Goal: Task Accomplishment & Management: Manage account settings

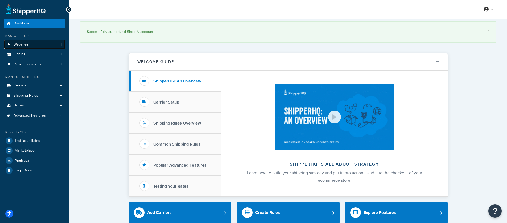
click at [34, 43] on link "Websites 1" at bounding box center [34, 45] width 61 height 10
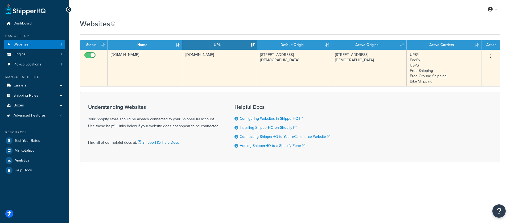
click at [493, 55] on button "button" at bounding box center [490, 56] width 7 height 9
click at [466, 64] on link "Edit" at bounding box center [469, 67] width 42 height 11
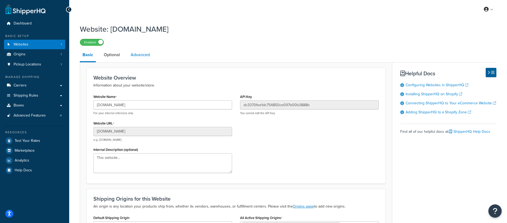
click at [141, 54] on link "Advanced" at bounding box center [140, 54] width 24 height 13
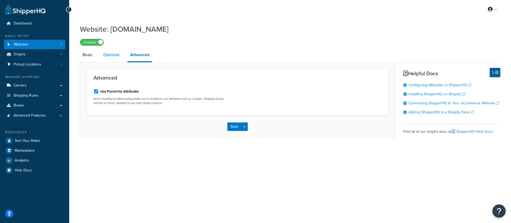
click at [111, 54] on link "Optional" at bounding box center [112, 54] width 22 height 13
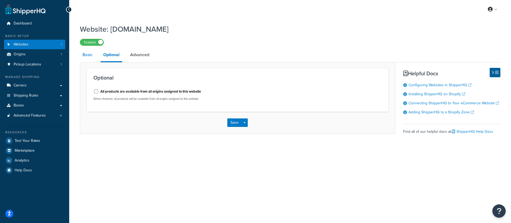
click at [86, 54] on link "Basic" at bounding box center [87, 54] width 15 height 13
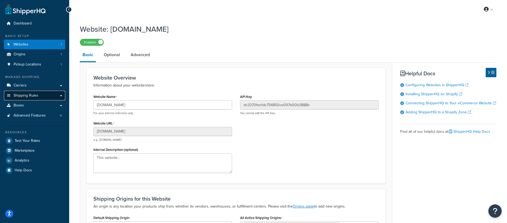
click at [18, 96] on span "Shipping Rules" at bounding box center [26, 95] width 25 height 5
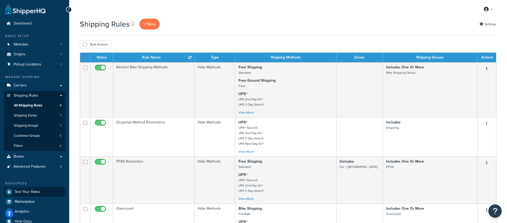
scroll to position [1, 0]
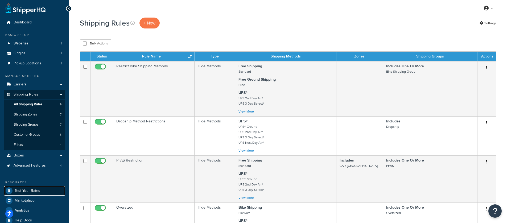
click at [35, 195] on link "Test Your Rates" at bounding box center [34, 191] width 61 height 10
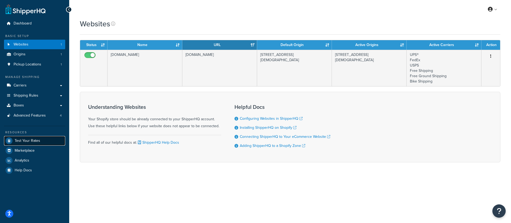
click at [28, 140] on span "Test Your Rates" at bounding box center [28, 141] width 26 height 5
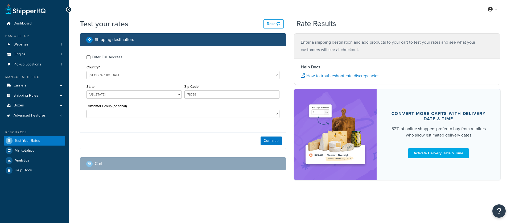
select select "[GEOGRAPHIC_DATA]"
click at [274, 142] on button "Continue" at bounding box center [271, 141] width 21 height 9
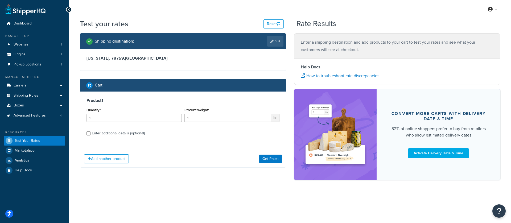
click at [91, 134] on div "Enter additional details (optional)" at bounding box center [183, 133] width 193 height 9
click at [89, 134] on input "Enter additional details (optional)" at bounding box center [89, 134] width 4 height 4
checkbox input "true"
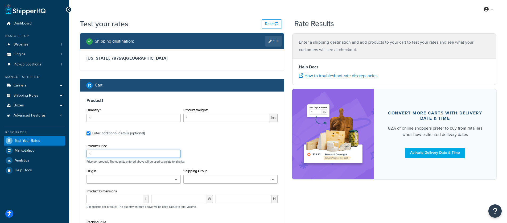
click at [103, 154] on input "1" at bounding box center [134, 154] width 94 height 8
type input ".99"
click at [208, 153] on div "Product Price .99 Price per product. The quantity entered above will be used ca…" at bounding box center [182, 152] width 194 height 21
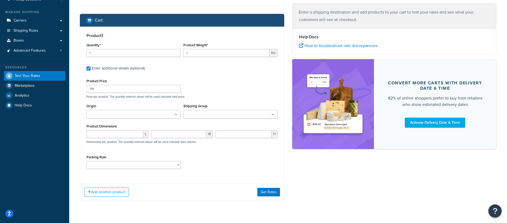
scroll to position [66, 0]
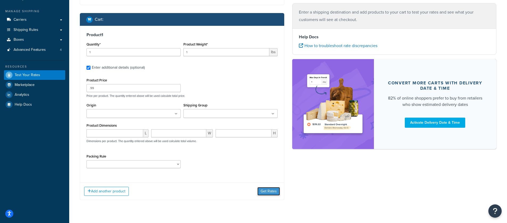
click at [269, 191] on button "Get Rates" at bounding box center [268, 191] width 23 height 9
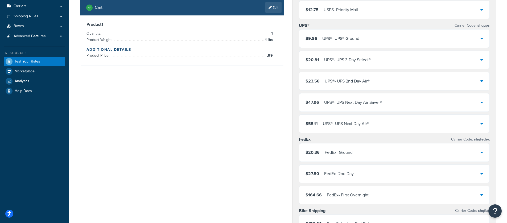
scroll to position [119, 0]
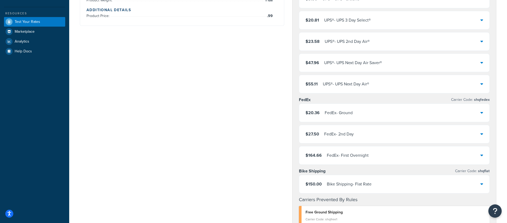
click at [354, 186] on div "Bike Shipping - Flat Rate" at bounding box center [349, 184] width 45 height 7
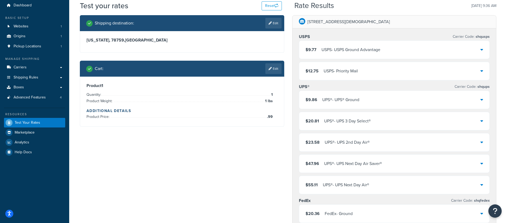
scroll to position [0, 0]
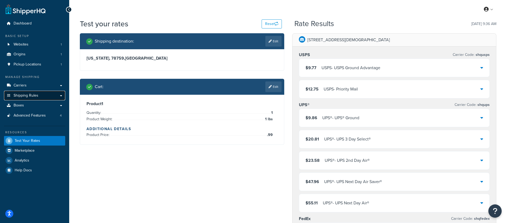
click at [32, 93] on span "Shipping Rules" at bounding box center [26, 95] width 25 height 5
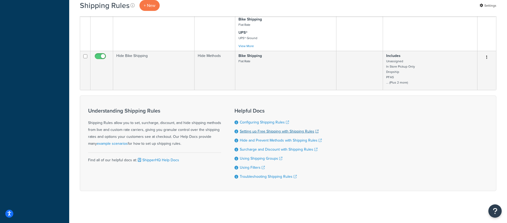
scroll to position [365, 0]
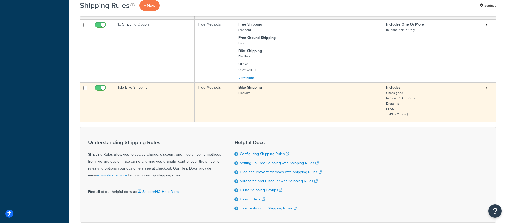
click at [410, 110] on p "Includes Unassigned In Store Pickup Only Dropship PFAS ... (Plus 2 more)" at bounding box center [430, 101] width 88 height 32
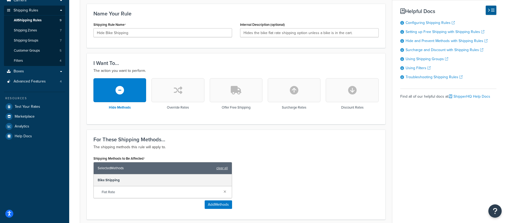
scroll to position [217, 0]
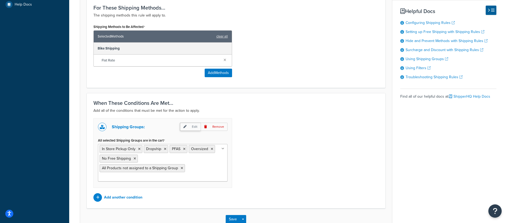
click at [182, 127] on p "Edit" at bounding box center [190, 127] width 21 height 8
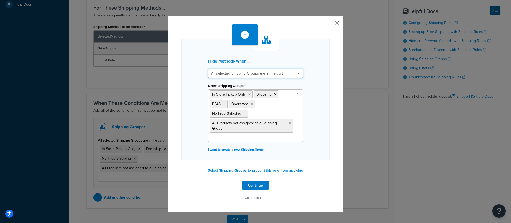
click at [248, 76] on select "All selected Shipping Groups are in the cart Any selected Shipping Groups are i…" at bounding box center [255, 73] width 95 height 9
select select "any"
click at [208, 69] on select "All selected Shipping Groups are in the cart Any selected Shipping Groups are i…" at bounding box center [255, 73] width 95 height 9
click at [260, 183] on button "Continue" at bounding box center [255, 185] width 27 height 9
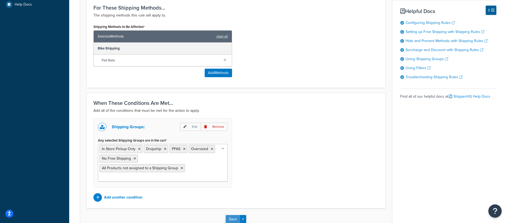
click at [235, 219] on button "Save" at bounding box center [233, 219] width 14 height 9
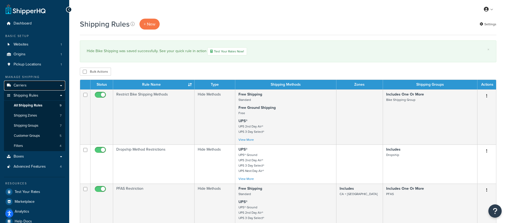
click at [22, 87] on span "Carriers" at bounding box center [20, 85] width 13 height 5
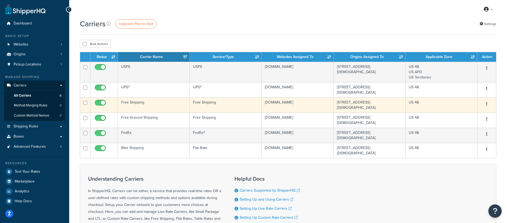
click at [152, 104] on td "Free Shipping" at bounding box center [154, 104] width 72 height 15
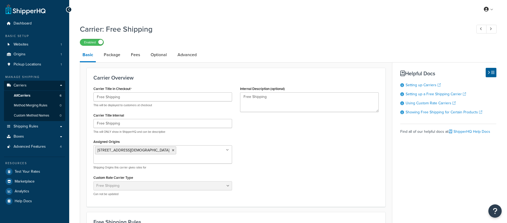
select select "free"
click at [35, 124] on span "Shipping Rules" at bounding box center [26, 126] width 25 height 5
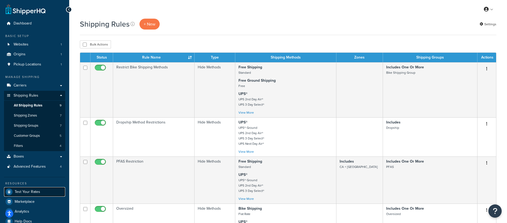
click at [22, 190] on span "Test Your Rates" at bounding box center [28, 192] width 26 height 5
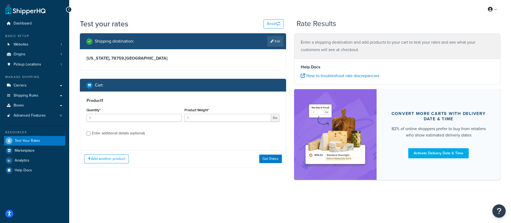
click at [113, 133] on div "Enter additional details (optional)" at bounding box center [118, 133] width 53 height 7
click at [91, 133] on input "Enter additional details (optional)" at bounding box center [89, 134] width 4 height 4
checkbox input "true"
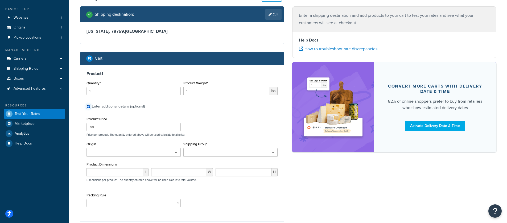
scroll to position [29, 0]
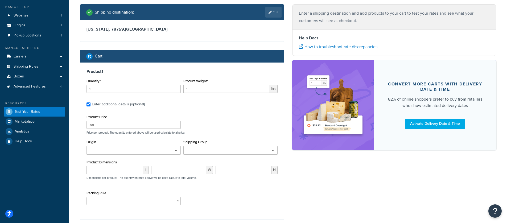
click at [225, 153] on input "Shipping Group" at bounding box center [208, 151] width 47 height 6
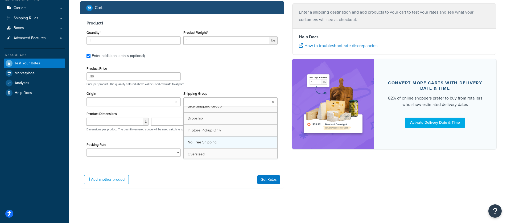
scroll to position [0, 0]
click at [244, 74] on div "Product Price .99 Price per product. The quantity entered above will be used ca…" at bounding box center [182, 75] width 194 height 21
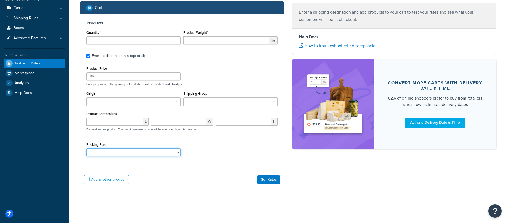
click at [171, 154] on select "Packing Rule" at bounding box center [134, 153] width 94 height 8
click at [264, 177] on button "Get Rates" at bounding box center [268, 179] width 23 height 9
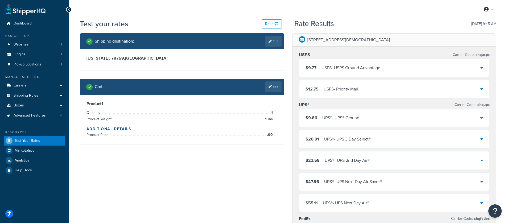
click at [448, 76] on div "$9.77 USPS - USPS Ground Advantage" at bounding box center [394, 68] width 191 height 18
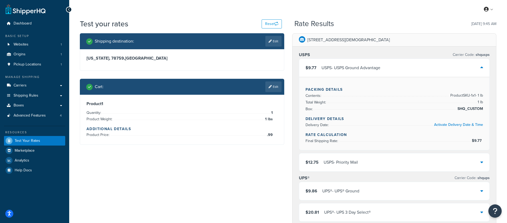
click at [448, 71] on div "$9.77 USPS - USPS Ground Advantage" at bounding box center [394, 68] width 191 height 18
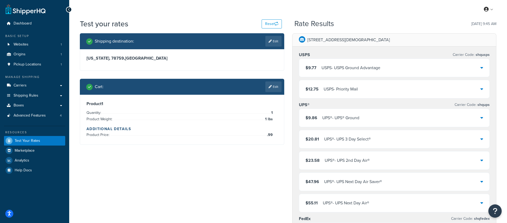
click at [444, 91] on div "$12.75 USPS - Priority Mail" at bounding box center [394, 89] width 191 height 18
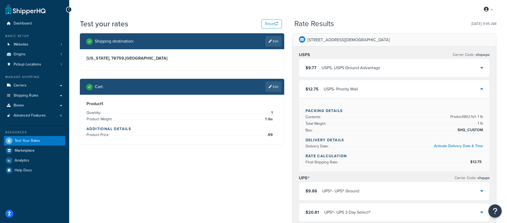
click at [444, 91] on div "$12.75 USPS - Priority Mail" at bounding box center [394, 89] width 191 height 18
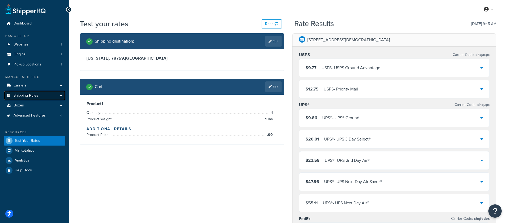
click at [50, 96] on link "Shipping Rules" at bounding box center [34, 96] width 61 height 10
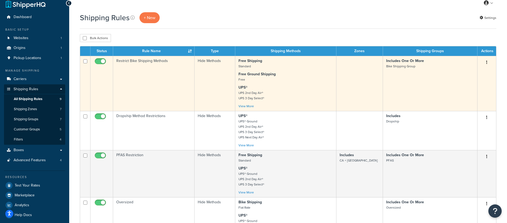
scroll to position [8, 0]
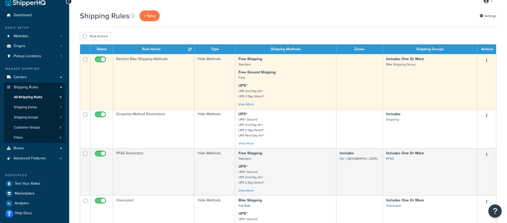
click at [487, 60] on icon "button" at bounding box center [486, 61] width 1 height 4
click at [467, 71] on link "Edit" at bounding box center [469, 70] width 42 height 11
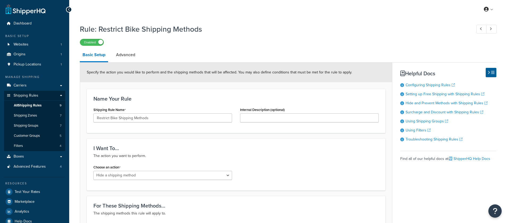
select select "HIDE"
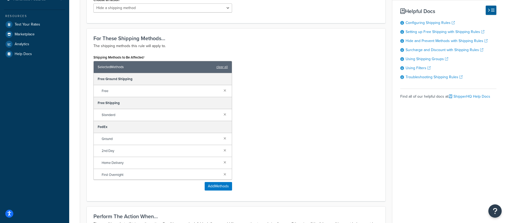
scroll to position [41, 0]
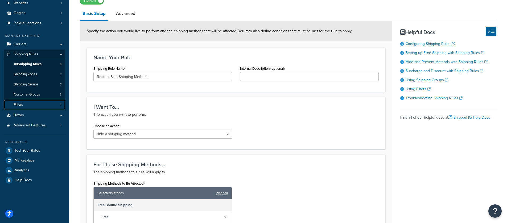
click at [17, 104] on span "Filters" at bounding box center [18, 105] width 9 height 5
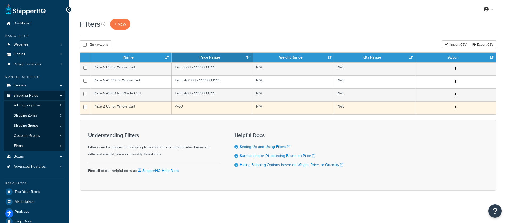
click at [163, 107] on td "Price ≤ 69 for Whole Cart" at bounding box center [131, 107] width 81 height 13
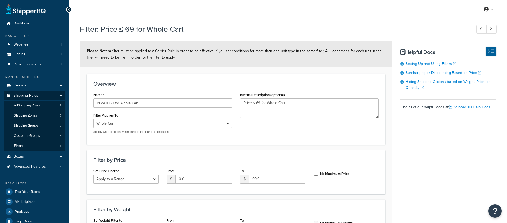
select select "range"
click at [169, 120] on select "Whole Cart Everything in Shipping Group Everything at Origin Each Item within S…" at bounding box center [162, 123] width 139 height 9
click at [54, 124] on link "Shipping Groups 7" at bounding box center [34, 126] width 61 height 10
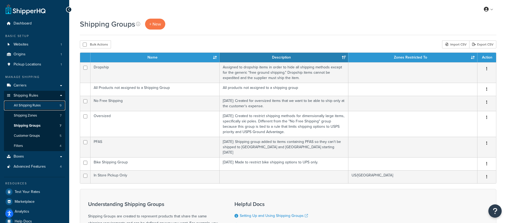
click at [44, 105] on link "All Shipping Rules 9" at bounding box center [34, 106] width 61 height 10
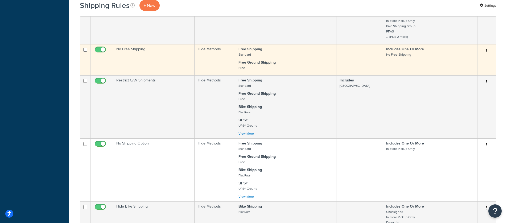
scroll to position [310, 0]
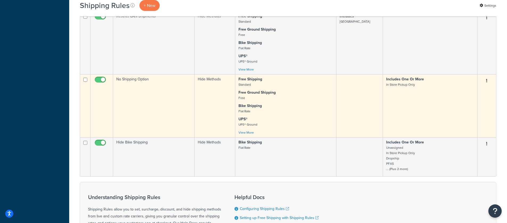
click at [442, 93] on td "Includes One Or More In Store Pickup Only" at bounding box center [430, 105] width 95 height 63
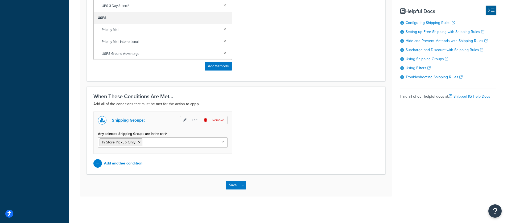
scroll to position [307, 0]
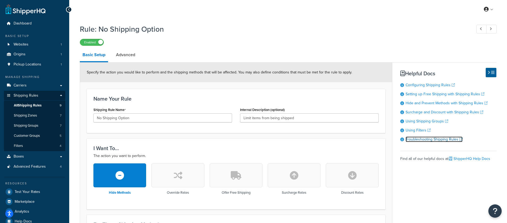
click at [441, 142] on link "Troubleshooting Shipping Rules" at bounding box center [434, 140] width 57 height 6
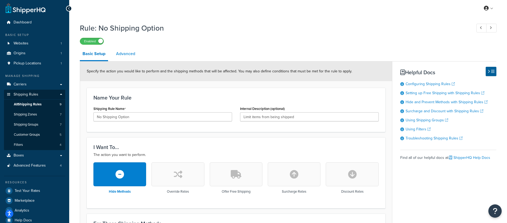
click at [129, 54] on link "Advanced" at bounding box center [125, 53] width 24 height 13
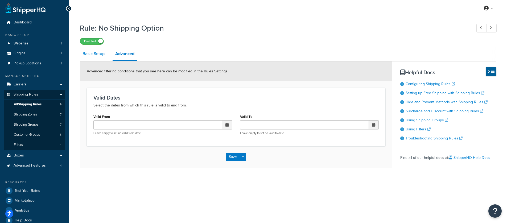
click at [96, 54] on link "Basic Setup" at bounding box center [93, 53] width 27 height 13
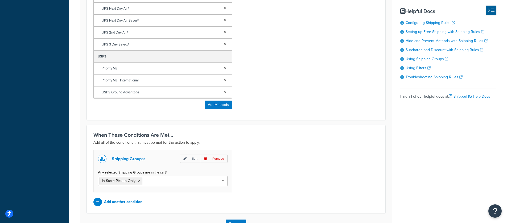
scroll to position [298, 0]
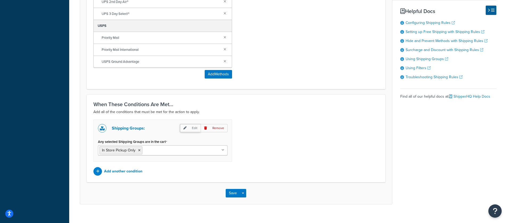
click at [186, 129] on icon at bounding box center [184, 127] width 3 height 3
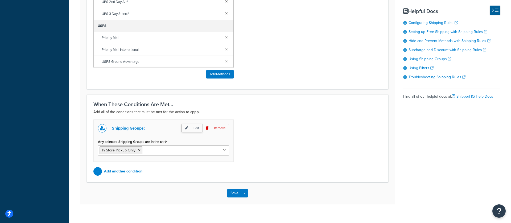
select select "any"
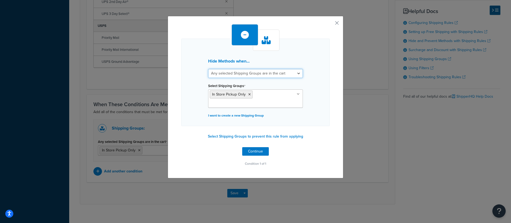
click at [227, 73] on select "All selected Shipping Groups are in the cart Any selected Shipping Groups are i…" at bounding box center [255, 73] width 95 height 9
click at [330, 24] on button "button" at bounding box center [329, 24] width 1 height 1
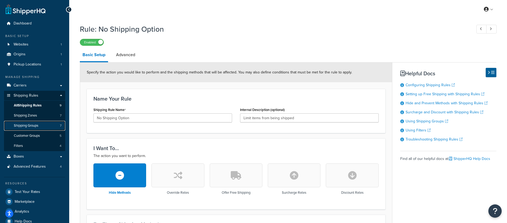
click at [27, 124] on span "Shipping Groups" at bounding box center [26, 126] width 24 height 5
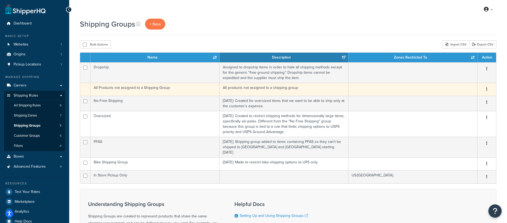
click at [277, 90] on td "All products not assigned to a shipping group" at bounding box center [284, 89] width 129 height 13
click at [488, 89] on button "button" at bounding box center [486, 89] width 7 height 9
click at [487, 89] on button "button" at bounding box center [486, 89] width 7 height 9
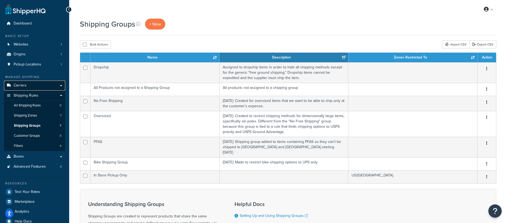
click at [28, 87] on link "Carriers" at bounding box center [34, 86] width 61 height 10
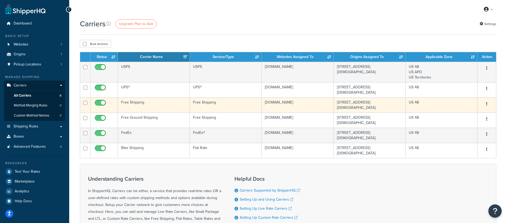
click at [143, 101] on td "Free Shipping" at bounding box center [154, 104] width 72 height 15
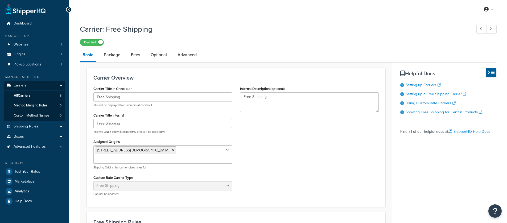
select select "free"
click at [116, 59] on link "Package" at bounding box center [112, 54] width 22 height 13
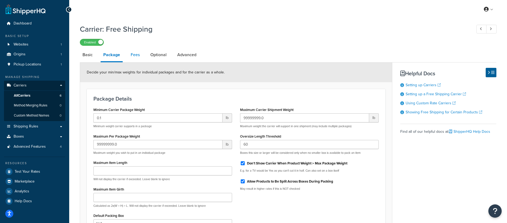
click at [141, 59] on link "Fees" at bounding box center [135, 54] width 14 height 13
select select "AFTER"
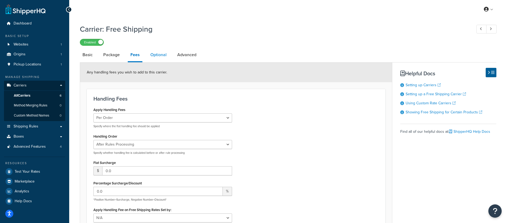
click at [163, 56] on link "Optional" at bounding box center [159, 54] width 22 height 13
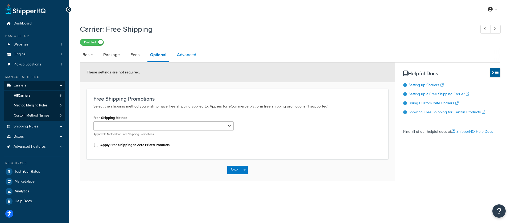
click at [185, 57] on link "Advanced" at bounding box center [186, 54] width 24 height 13
select select "false"
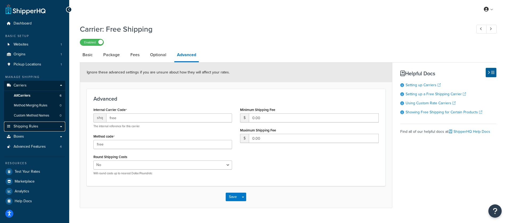
click at [43, 125] on link "Shipping Rules" at bounding box center [34, 127] width 61 height 10
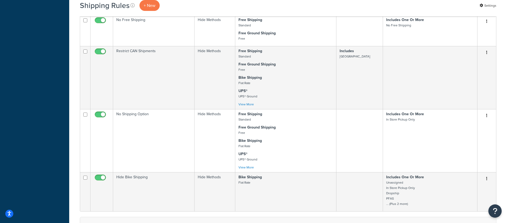
scroll to position [279, 0]
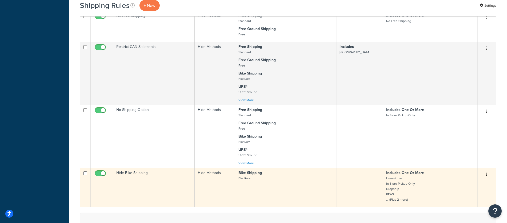
click at [290, 198] on td "Bike Shipping Flat Rate" at bounding box center [285, 187] width 101 height 39
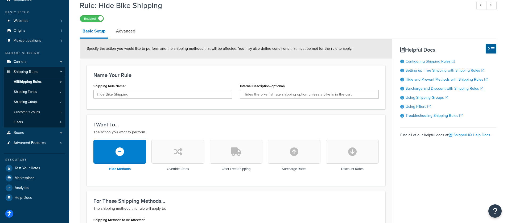
scroll to position [33, 0]
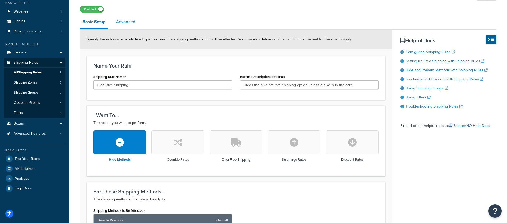
click at [117, 23] on link "Advanced" at bounding box center [125, 21] width 24 height 13
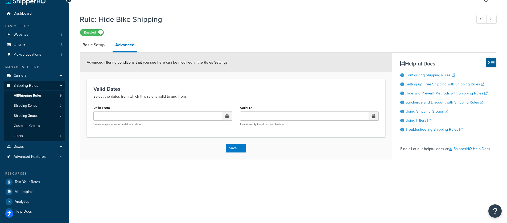
click at [93, 24] on h1 "Rule: Hide Bike Shipping" at bounding box center [273, 19] width 387 height 10
click at [95, 46] on link "Basic Setup" at bounding box center [93, 45] width 27 height 13
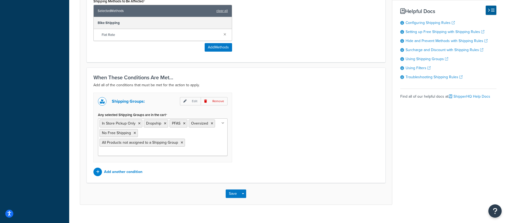
scroll to position [251, 0]
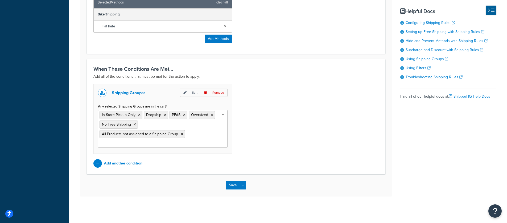
click at [222, 116] on icon at bounding box center [223, 114] width 3 height 3
click at [268, 128] on div "Shipping Groups: Edit Remove Any selected Shipping Groups are in the cart In St…" at bounding box center [235, 126] width 293 height 84
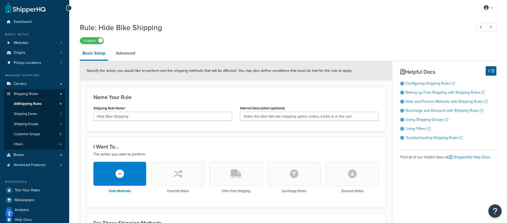
scroll to position [0, 0]
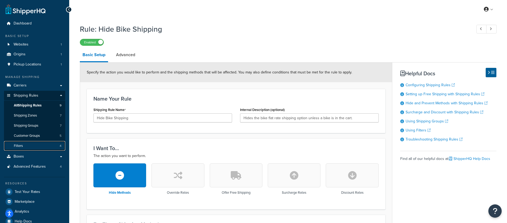
click at [30, 144] on link "Filters 4" at bounding box center [34, 146] width 61 height 10
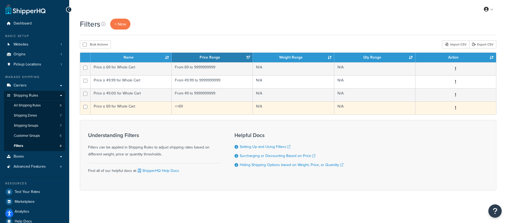
click at [196, 109] on td "<=69" at bounding box center [212, 107] width 81 height 13
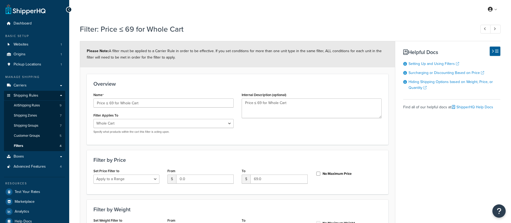
select select "range"
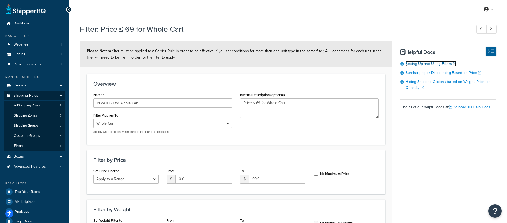
click at [427, 64] on link "Setting Up and Using Filters" at bounding box center [431, 64] width 51 height 6
click at [38, 109] on link "All Shipping Rules 9" at bounding box center [34, 106] width 61 height 10
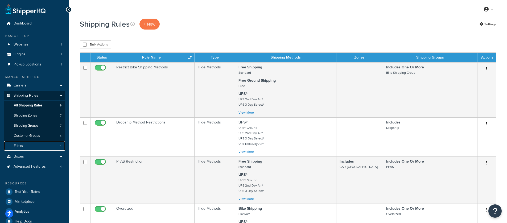
click at [24, 143] on link "Filters 4" at bounding box center [34, 146] width 61 height 10
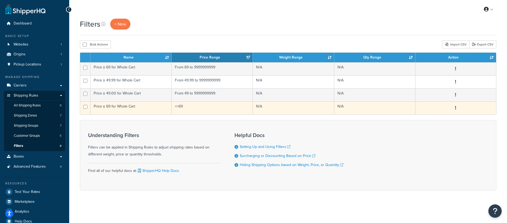
click at [120, 106] on td "Price ≤ 69 for Whole Cart" at bounding box center [131, 107] width 81 height 13
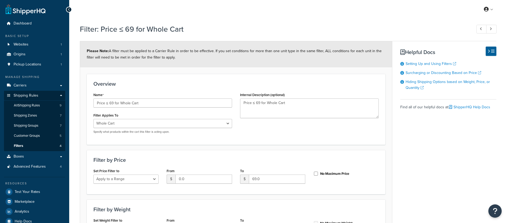
select select "range"
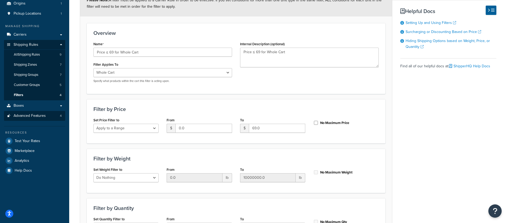
scroll to position [51, 0]
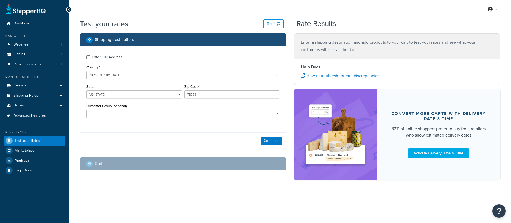
select select "[GEOGRAPHIC_DATA]"
click at [267, 144] on button "Continue" at bounding box center [271, 141] width 21 height 9
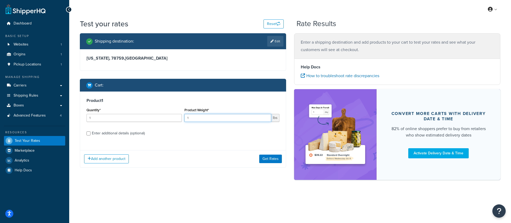
click at [212, 119] on input "1" at bounding box center [228, 118] width 87 height 8
